Goal: Task Accomplishment & Management: Manage account settings

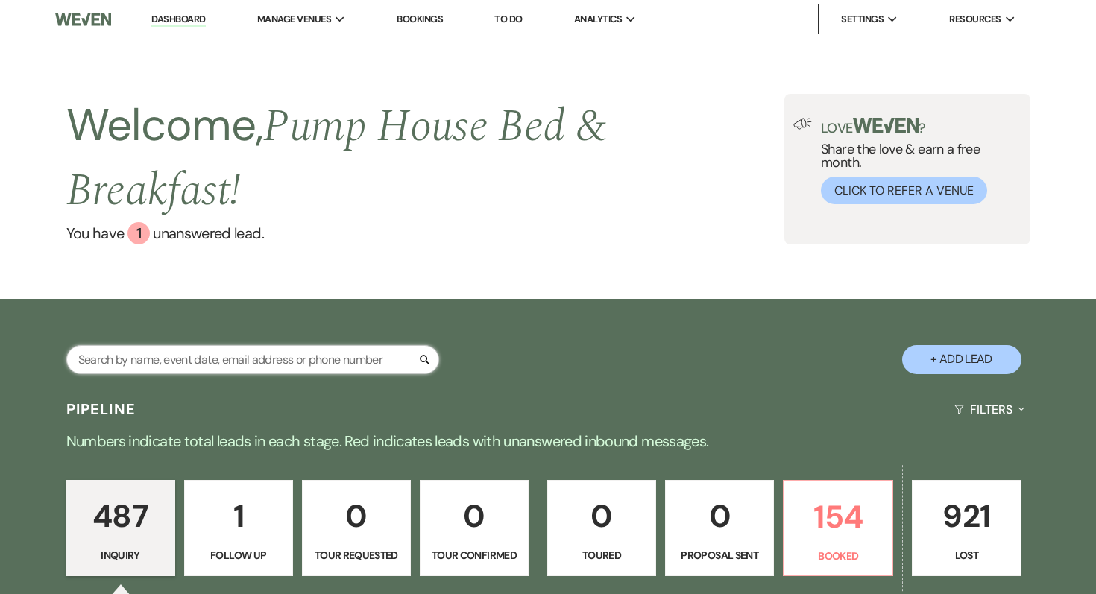
click at [227, 363] on input "text" at bounding box center [252, 359] width 373 height 29
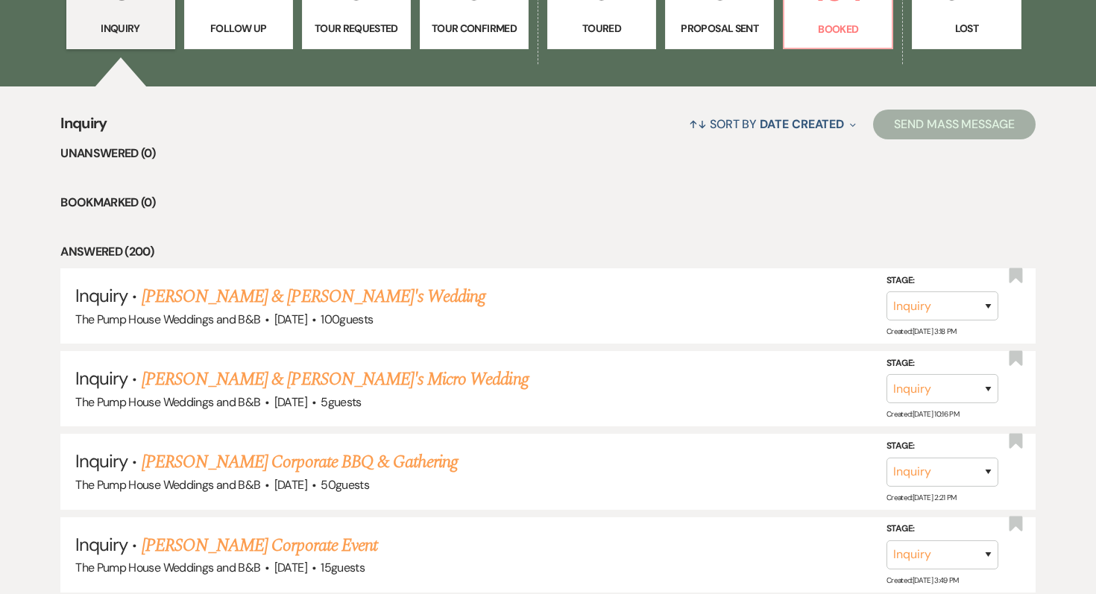
scroll to position [489, 0]
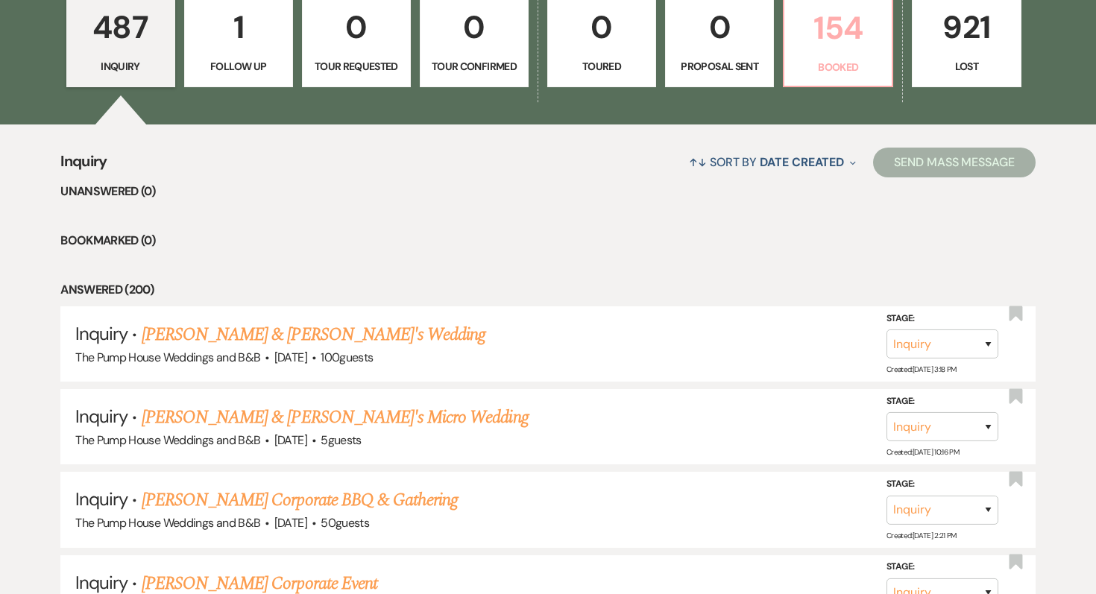
click at [861, 55] on link "154 Booked" at bounding box center [838, 39] width 110 height 97
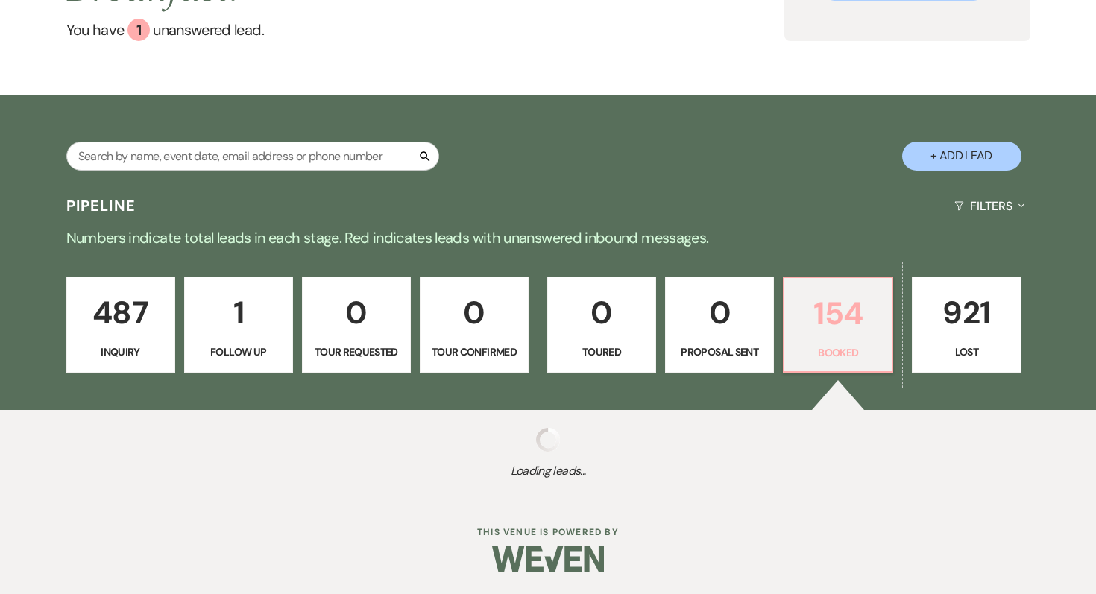
select select "7"
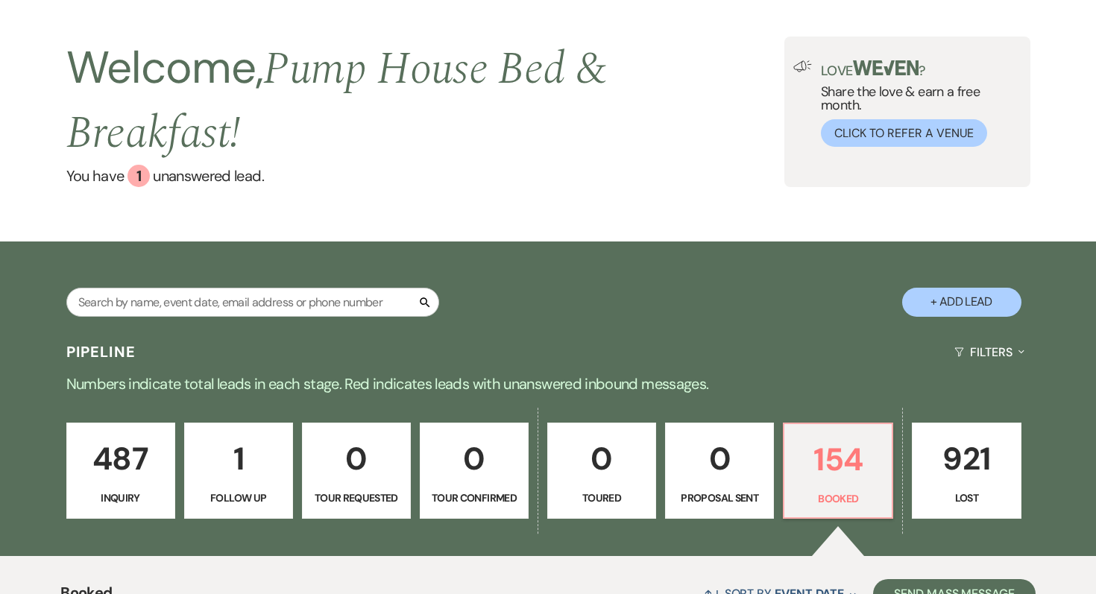
scroll to position [51, 0]
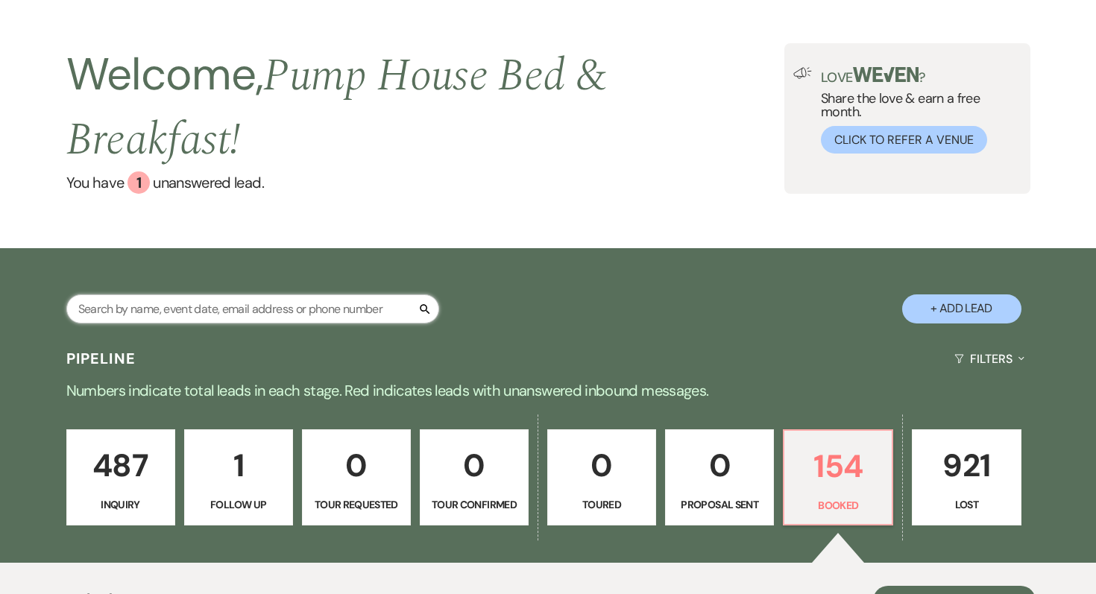
click at [266, 304] on input "text" at bounding box center [252, 309] width 373 height 29
type input "yuzu"
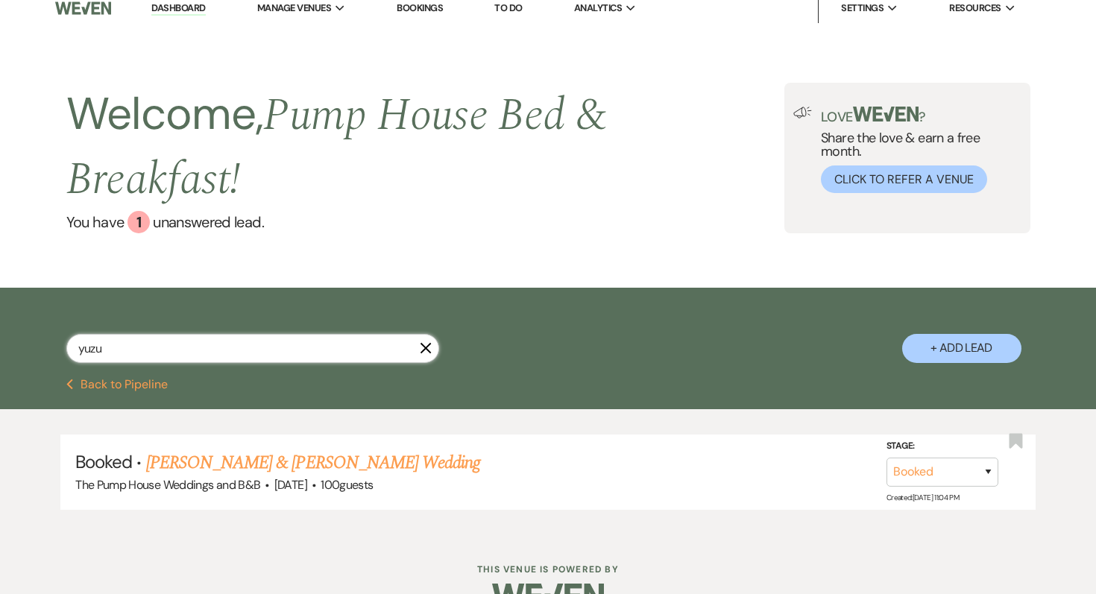
scroll to position [48, 0]
